Goal: Find specific page/section: Find specific page/section

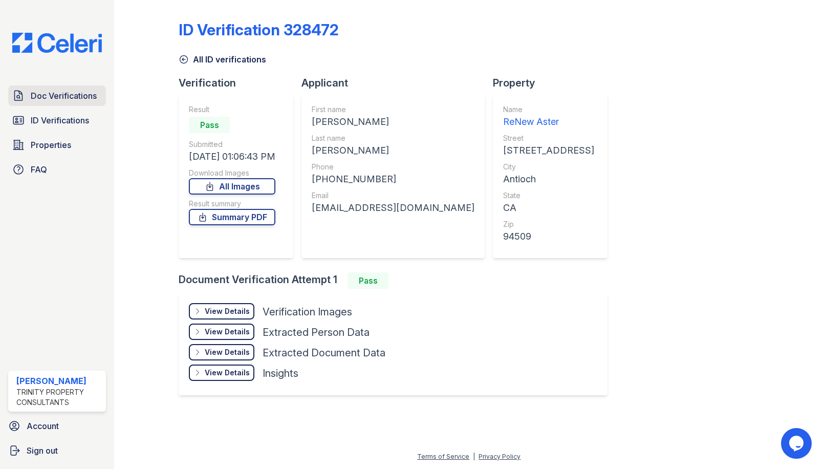
click at [56, 98] on span "Doc Verifications" at bounding box center [64, 96] width 66 height 12
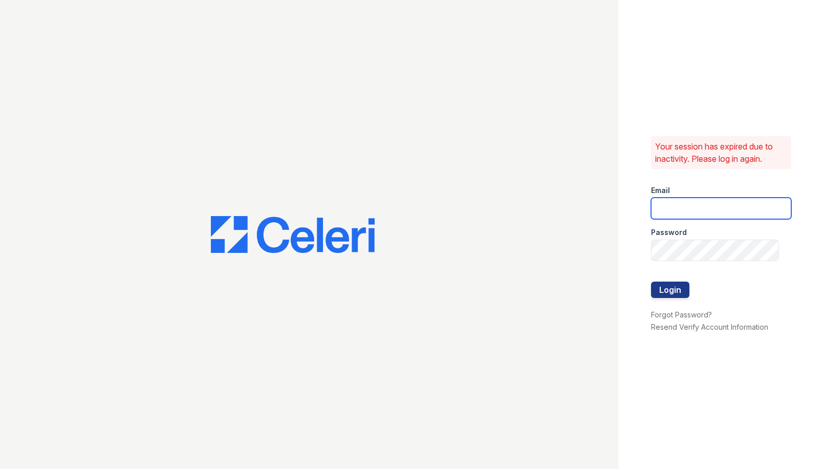
type input "[EMAIL_ADDRESS][DOMAIN_NAME]"
click at [659, 294] on button "Login" at bounding box center [670, 290] width 38 height 16
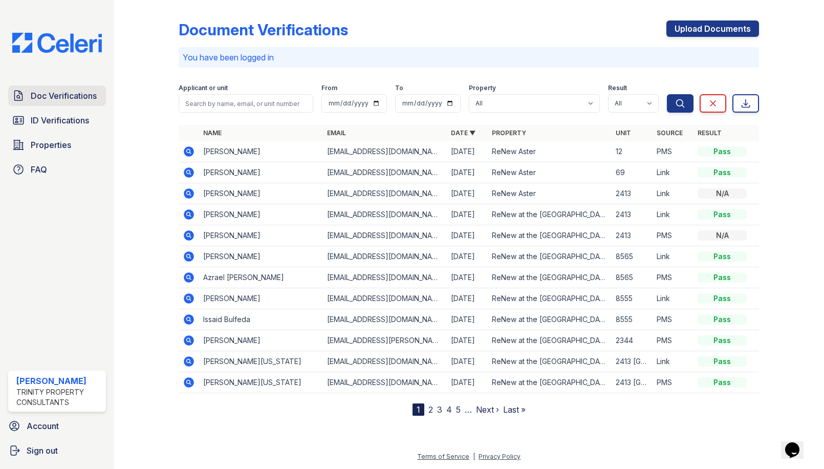
click at [56, 89] on link "Doc Verifications" at bounding box center [57, 96] width 98 height 20
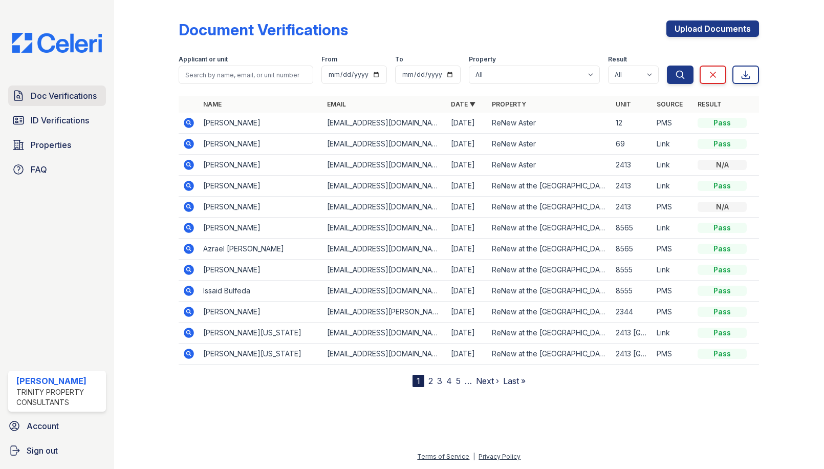
click at [37, 88] on link "Doc Verifications" at bounding box center [57, 96] width 98 height 20
click at [75, 122] on span "ID Verifications" at bounding box center [60, 120] width 58 height 12
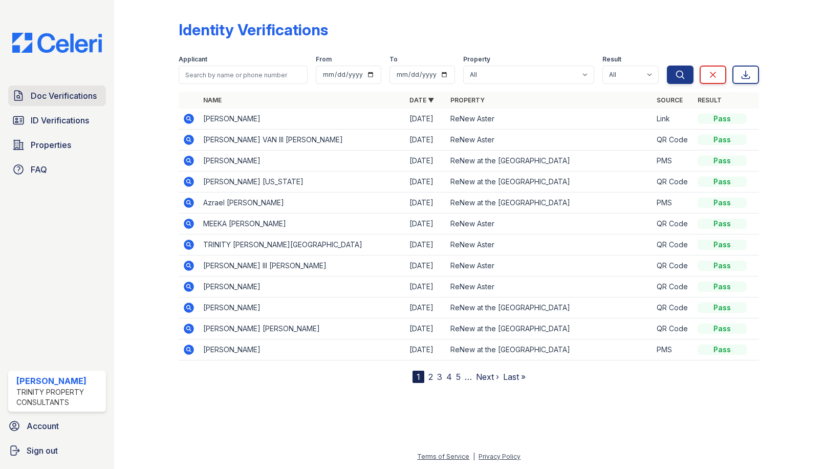
click at [66, 104] on link "Doc Verifications" at bounding box center [57, 96] width 98 height 20
